Goal: Find specific page/section: Find specific page/section

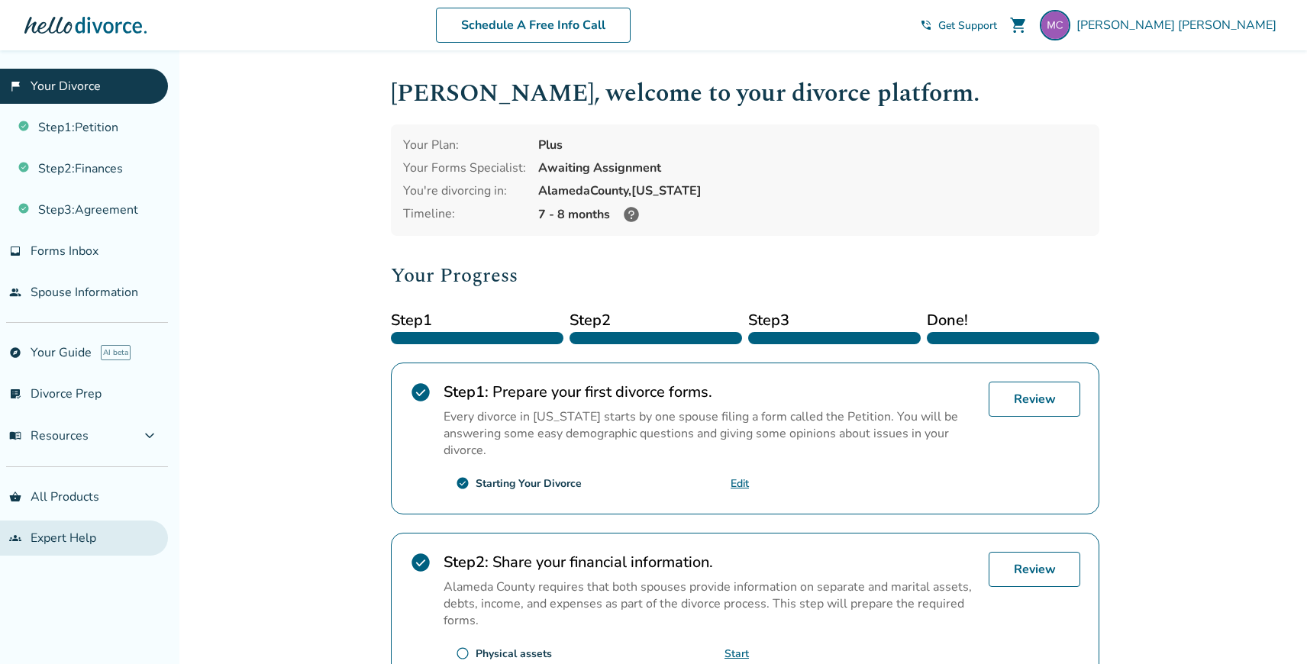
click at [57, 540] on link "groups Expert Help" at bounding box center [84, 538] width 168 height 35
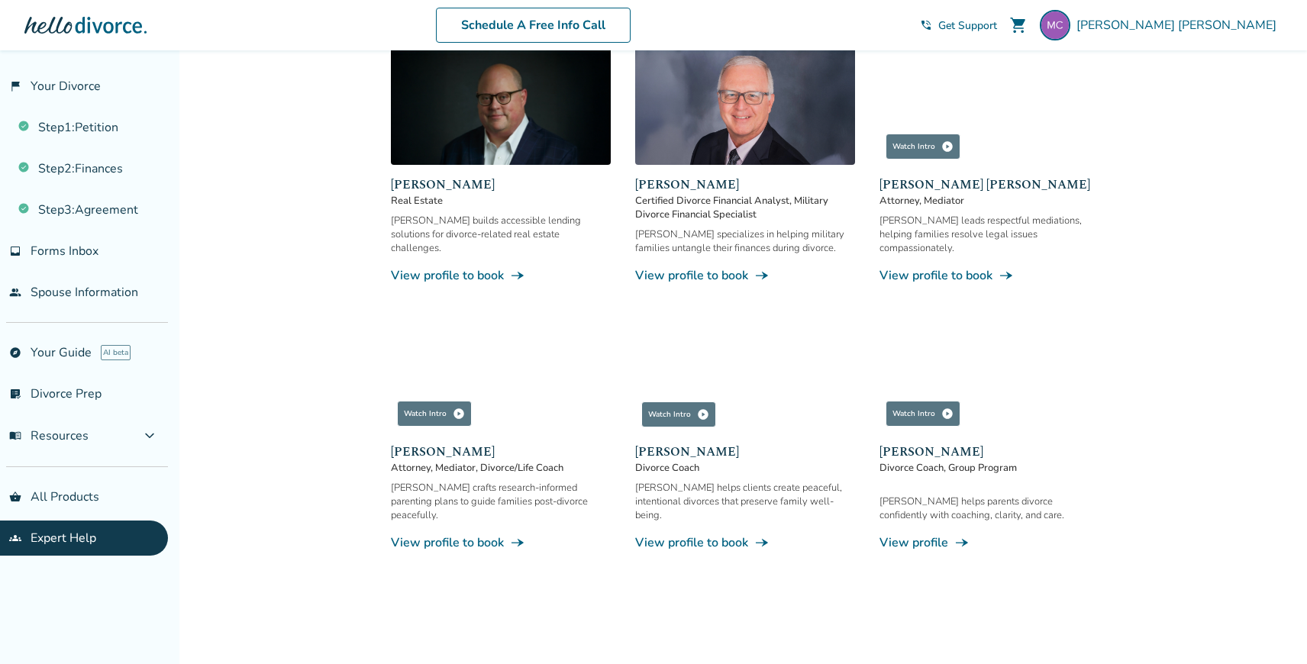
scroll to position [1027, 0]
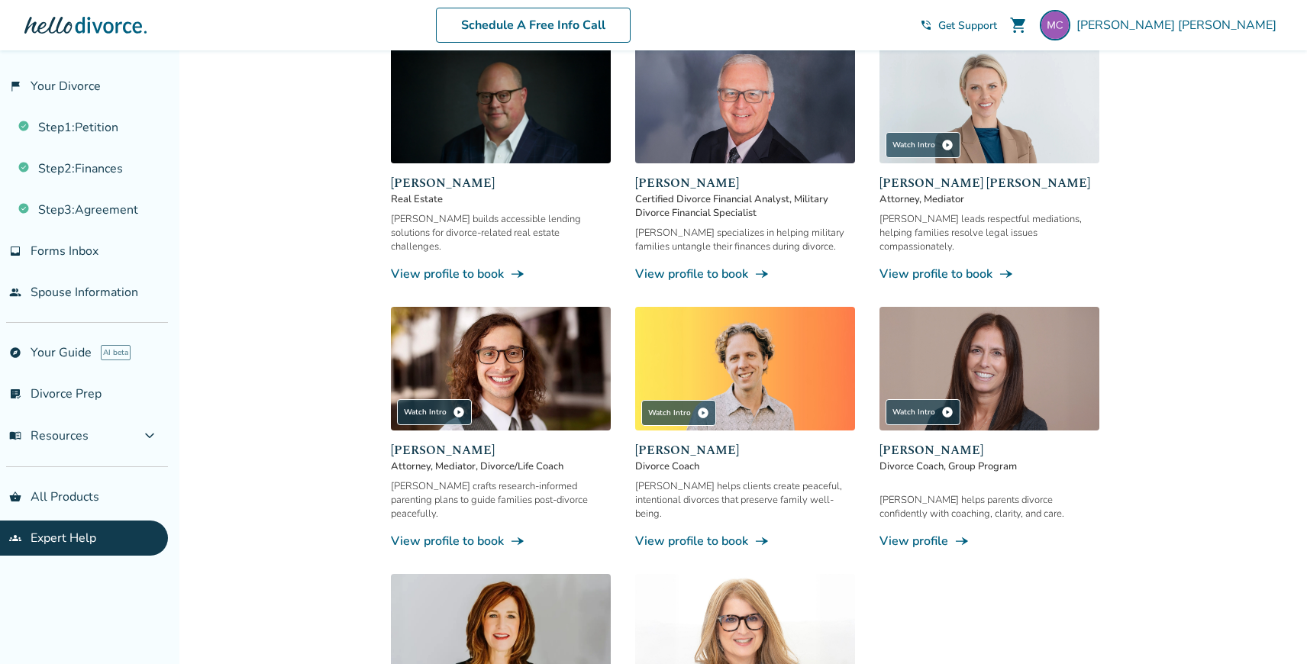
click at [695, 441] on span "[PERSON_NAME]" at bounding box center [745, 450] width 220 height 18
click at [684, 533] on link "View profile to book line_end_arrow_notch" at bounding box center [745, 541] width 220 height 17
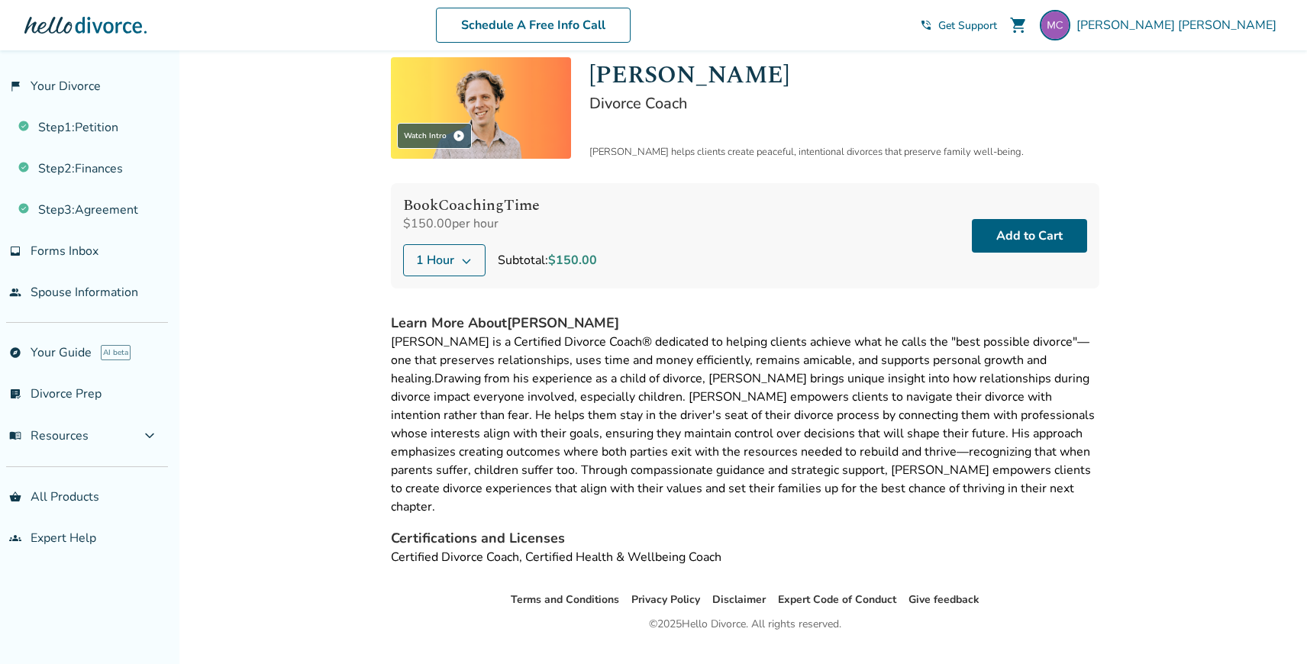
scroll to position [65, 0]
